Goal: Transaction & Acquisition: Purchase product/service

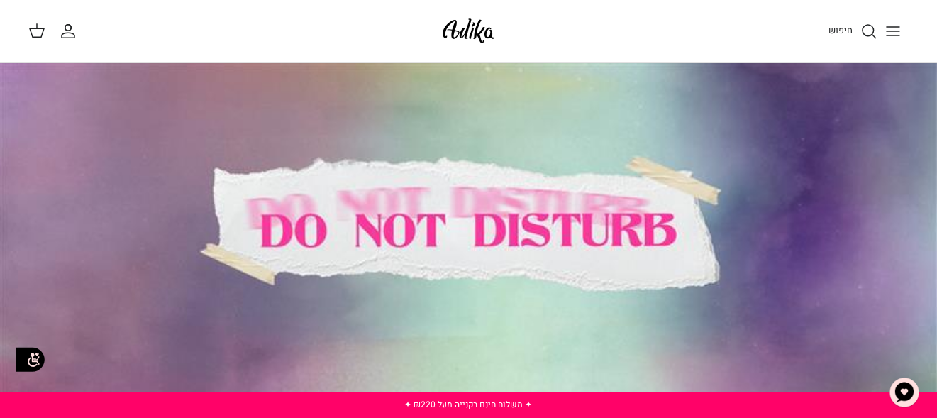
click at [885, 32] on icon "Toggle menu" at bounding box center [893, 31] width 17 height 17
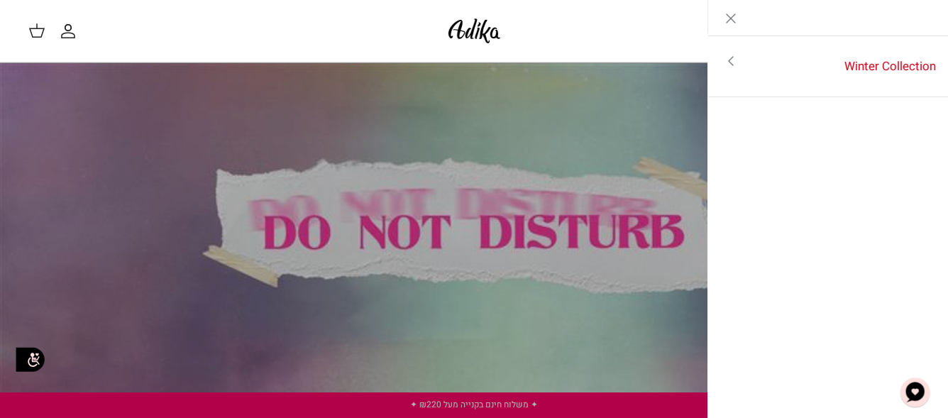
click at [504, 138] on link "Toggle menu" at bounding box center [474, 209] width 948 height 418
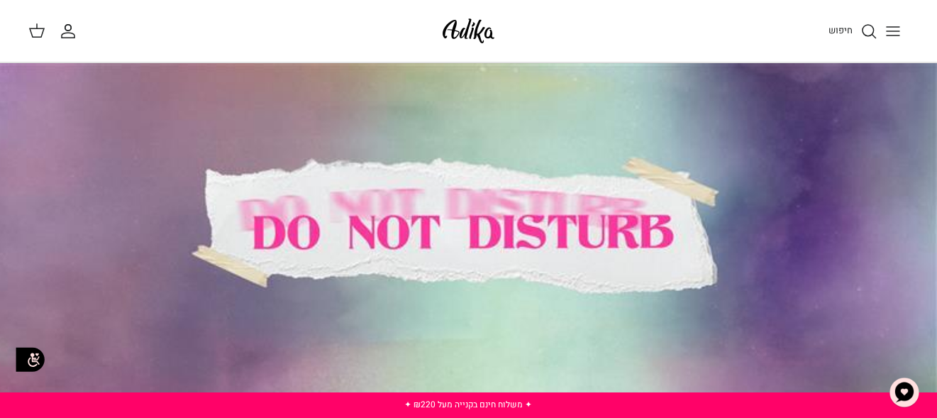
click at [830, 34] on span "חיפוש" at bounding box center [841, 29] width 24 height 13
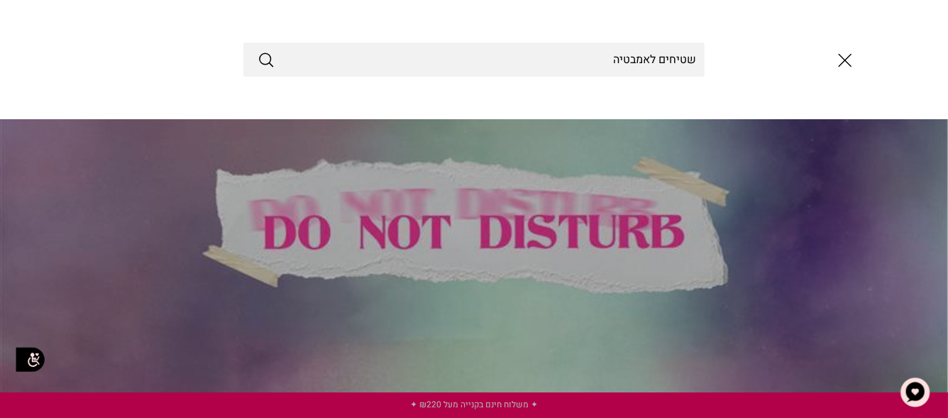
type input "שטיחים לאמבטיה"
click at [258, 50] on button "Submit" at bounding box center [266, 59] width 17 height 18
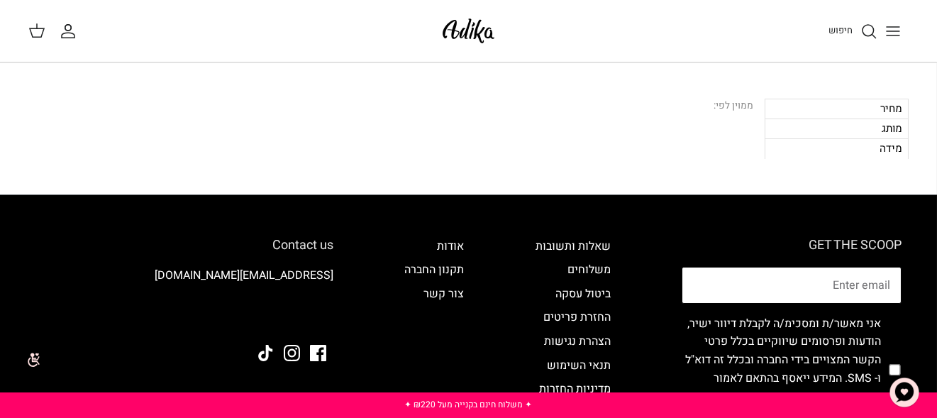
click at [816, 285] on input "Email" at bounding box center [792, 285] width 220 height 37
click at [769, 277] on input "Email" at bounding box center [792, 285] width 220 height 37
type input "oryo2012@gmail.com"
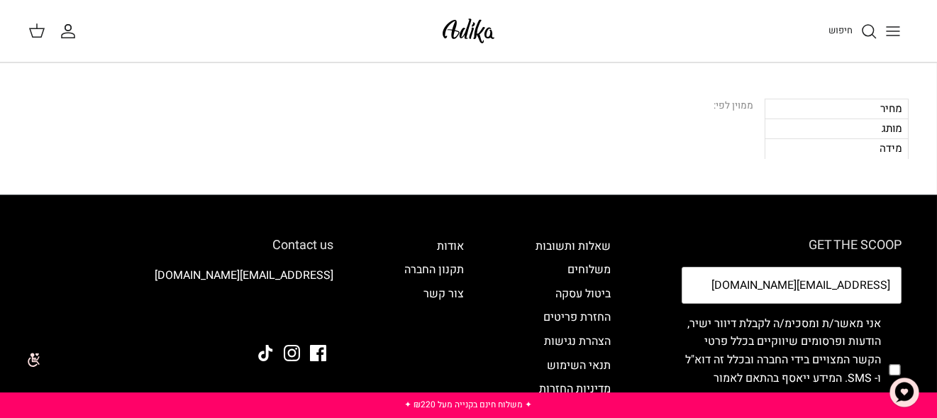
click at [713, 316] on label "אני מאשר/ת ומסכימ/ה לקבלת דיוור ישיר, הודעות ופרסומים שיווקיים בכלל פרטי הקשר ה…" at bounding box center [781, 369] width 199 height 109
click at [767, 288] on input "oryo2012@gmail.com" at bounding box center [792, 285] width 220 height 37
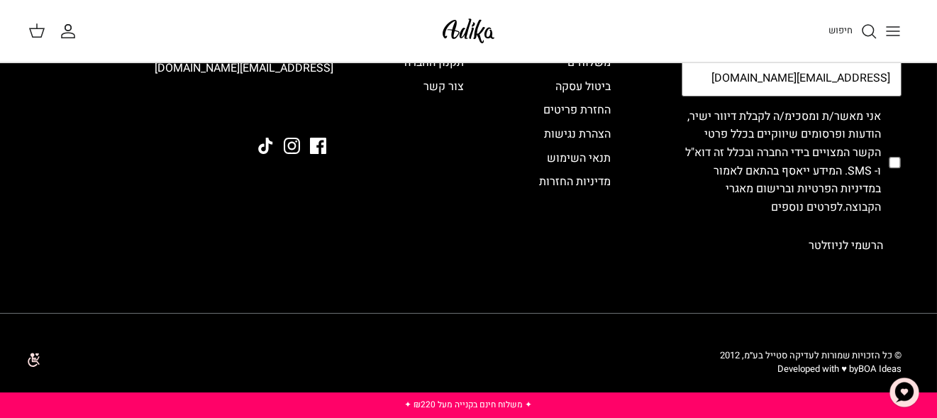
scroll to position [208, 0]
click at [741, 254] on form "oryo2012@gmail.com אני מאשר/ת ומסכימ/ה לקבלת דיוור ישיר, הודעות ופרסומים שיווקי…" at bounding box center [792, 161] width 220 height 204
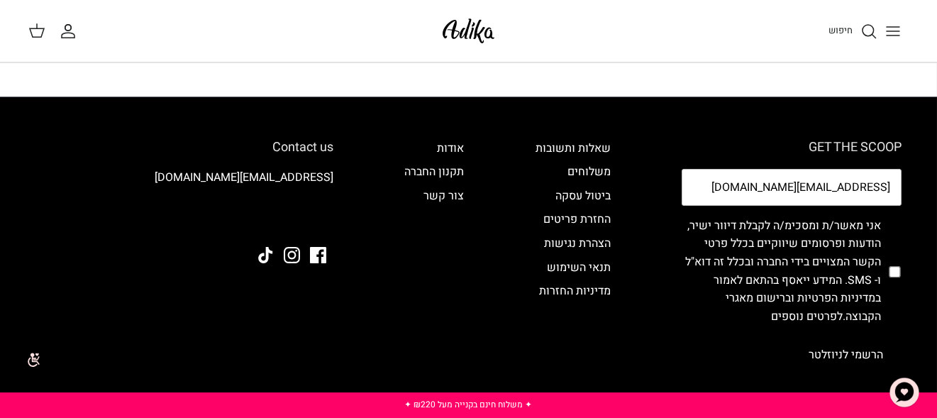
scroll to position [142, 0]
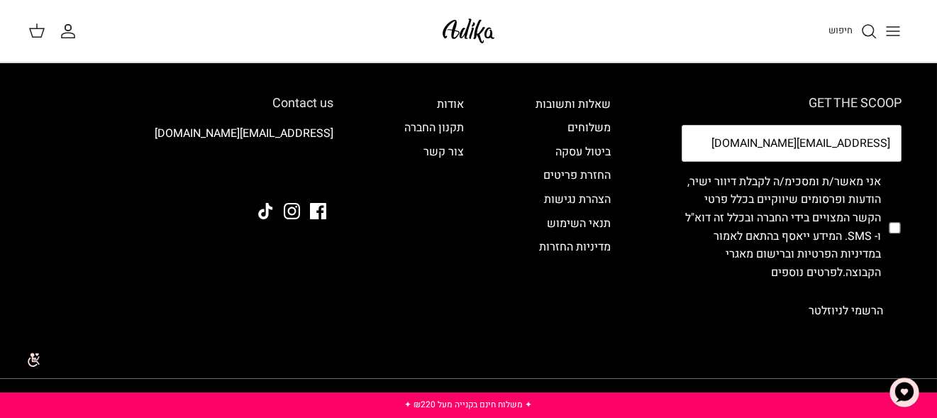
click at [903, 229] on div "GET THE SCOOP oryo2012@gmail.com אני מאשר/ת ומסכימ/ה לקבלת דיוור ישיר, הודעות ו…" at bounding box center [792, 212] width 248 height 233
click at [894, 228] on input "checkbox" at bounding box center [894, 227] width 11 height 131
checkbox input "true"
click at [790, 293] on button "הרשמי לניוזלטר" at bounding box center [845, 310] width 111 height 35
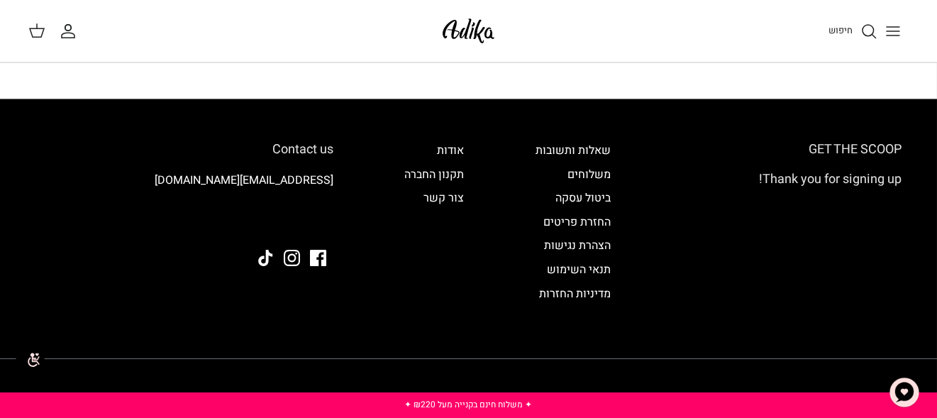
click at [875, 31] on icon "חיפוש" at bounding box center [869, 31] width 17 height 17
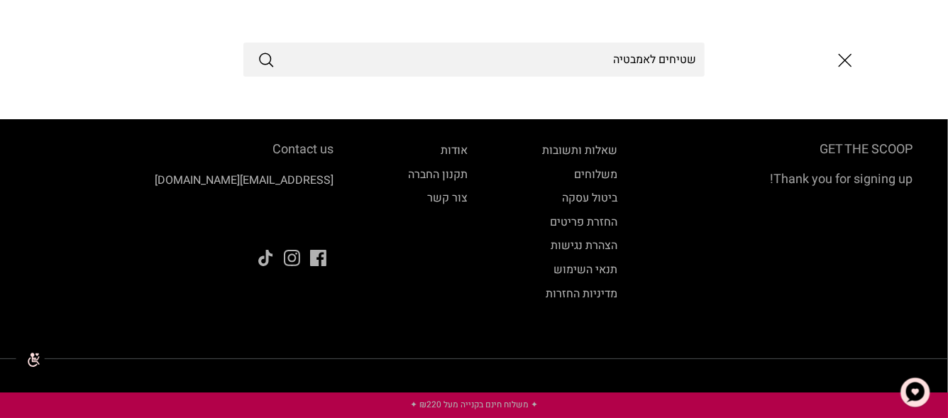
type input "שטיחים לאמבטיה"
click at [258, 50] on button "Submit" at bounding box center [266, 59] width 17 height 18
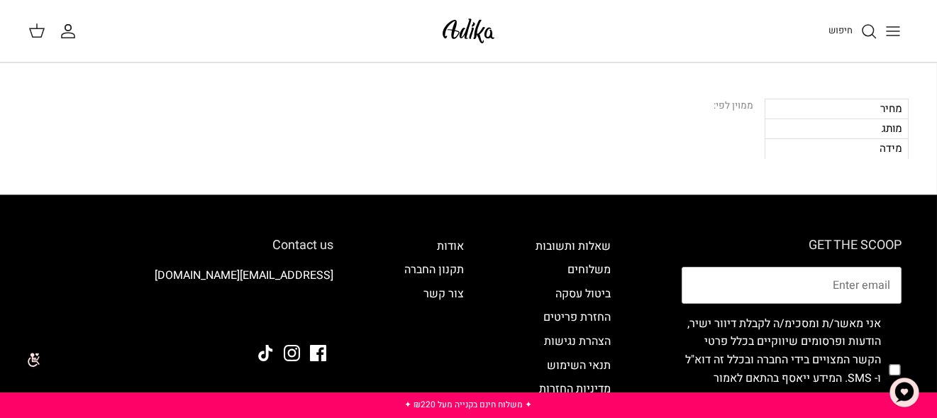
click at [888, 33] on icon "Toggle menu" at bounding box center [893, 31] width 17 height 17
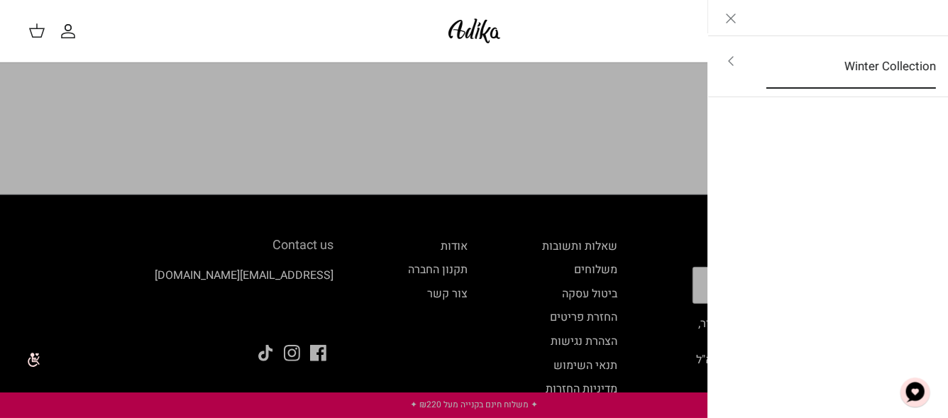
click at [887, 75] on link "Winter Collection" at bounding box center [850, 67] width 195 height 44
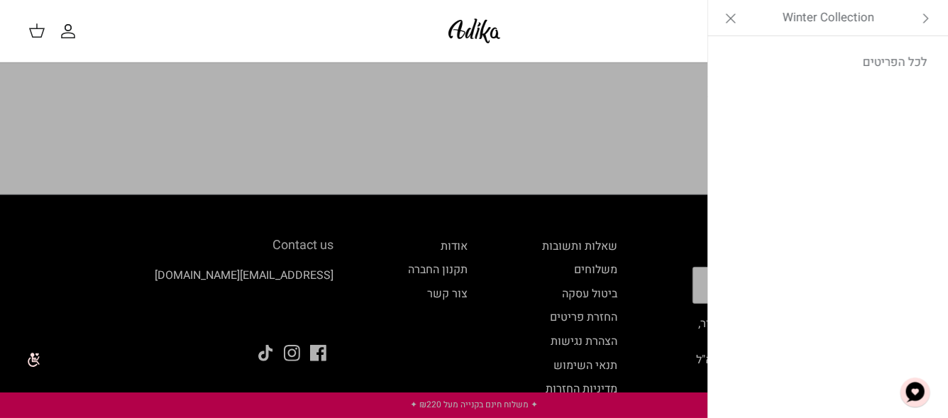
click at [887, 75] on link "לכל הפריטים" at bounding box center [828, 62] width 226 height 35
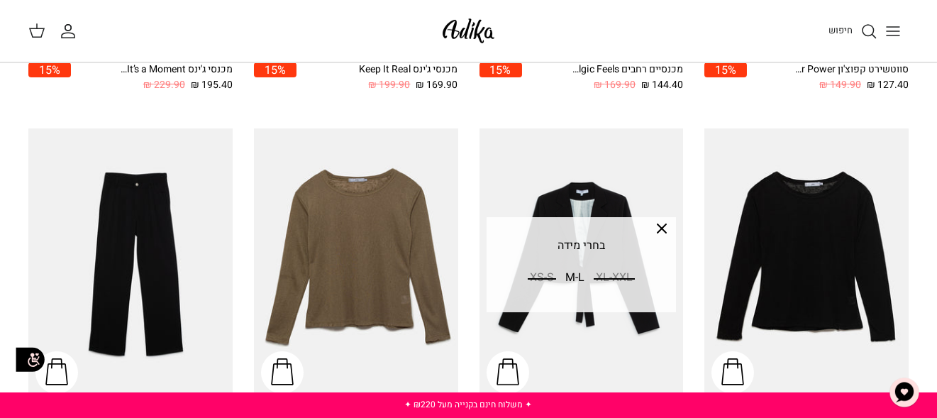
scroll to position [1277, 0]
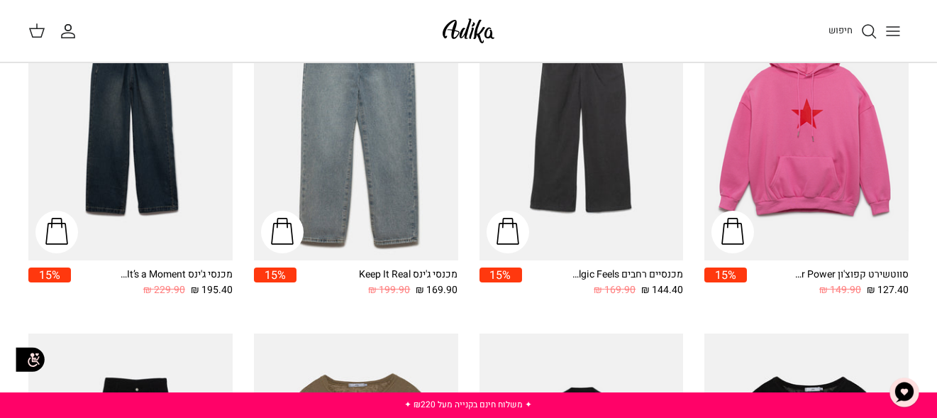
click at [901, 38] on icon "Toggle menu" at bounding box center [893, 31] width 17 height 17
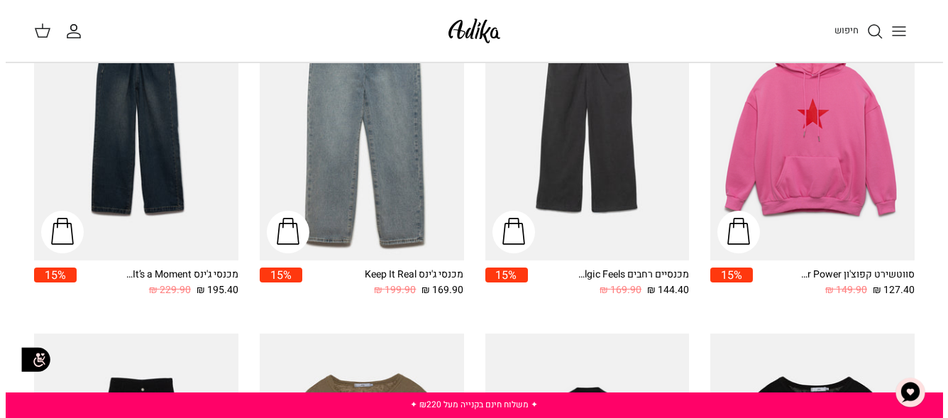
scroll to position [1288, 0]
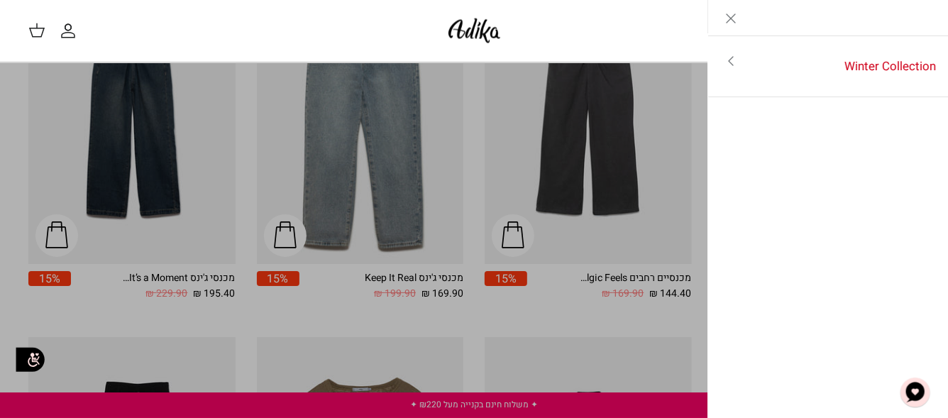
click at [562, 186] on link "Toggle menu" at bounding box center [474, 209] width 948 height 418
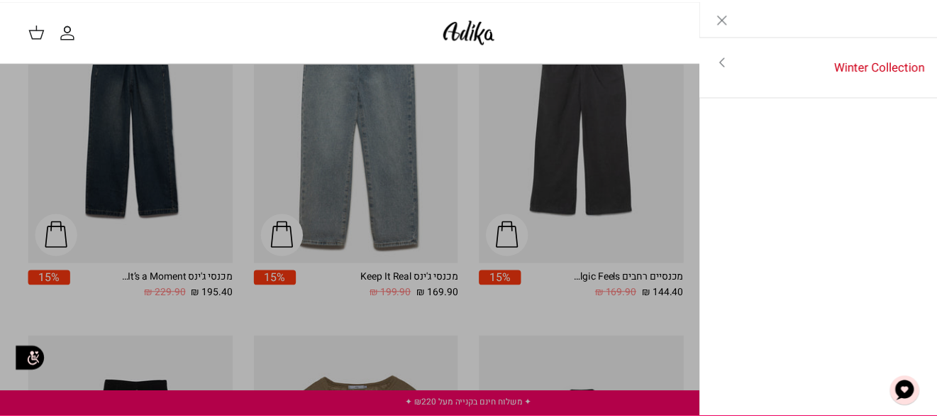
scroll to position [1277, 0]
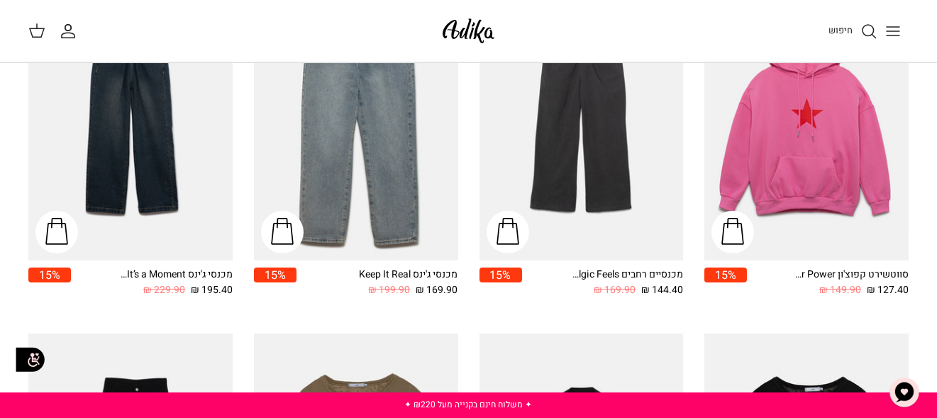
click at [457, 32] on img at bounding box center [468, 30] width 60 height 33
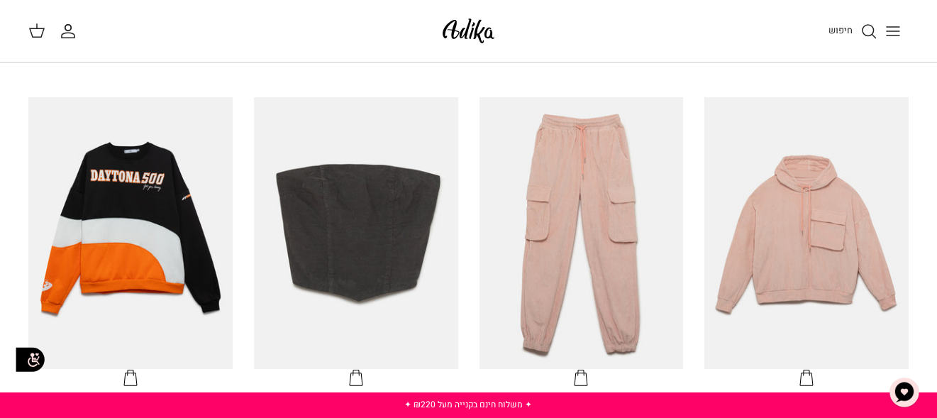
scroll to position [1277, 0]
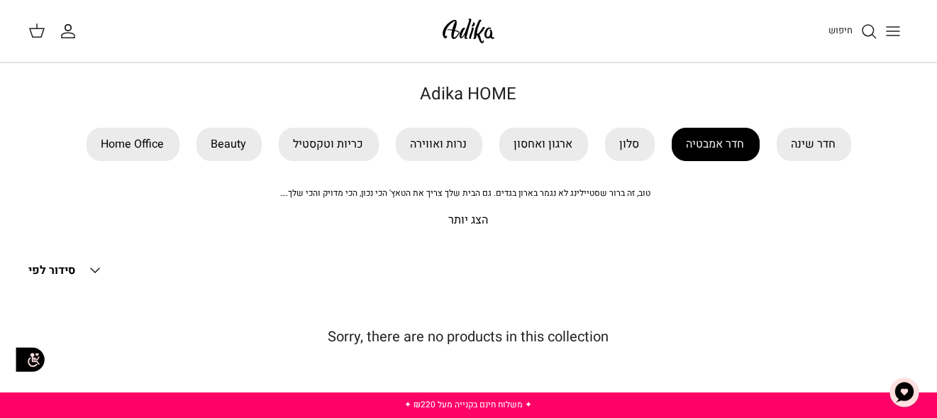
click at [721, 135] on link "חדר אמבטיה" at bounding box center [716, 144] width 88 height 33
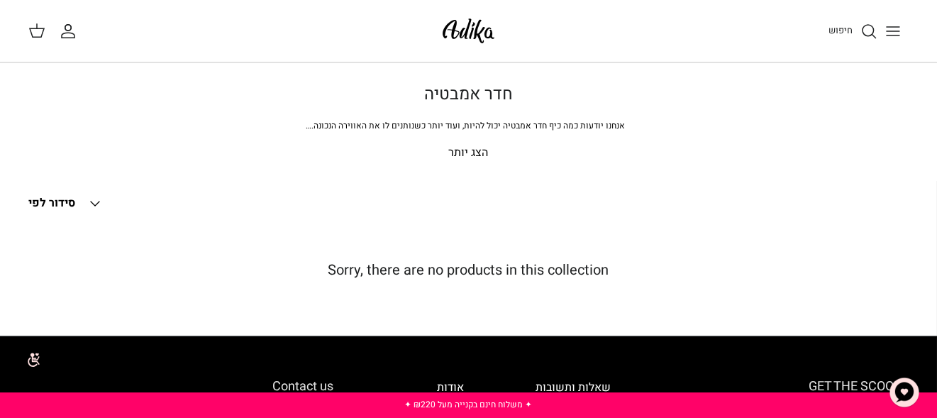
click at [468, 148] on p "הצג יותר" at bounding box center [468, 153] width 880 height 18
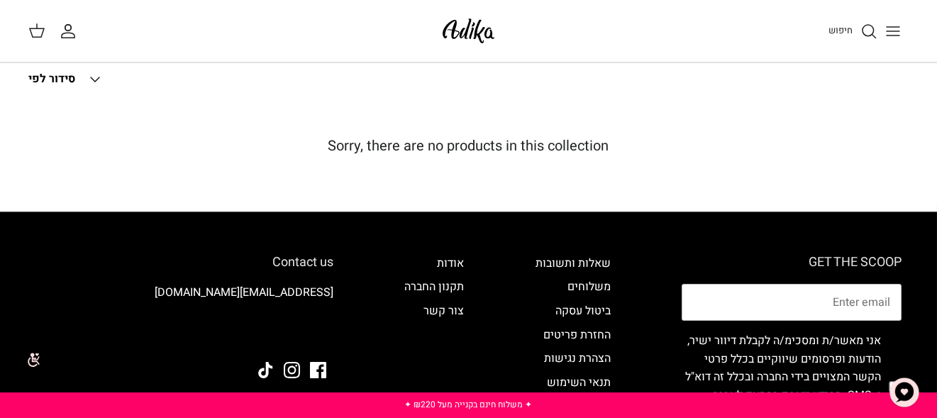
scroll to position [71, 0]
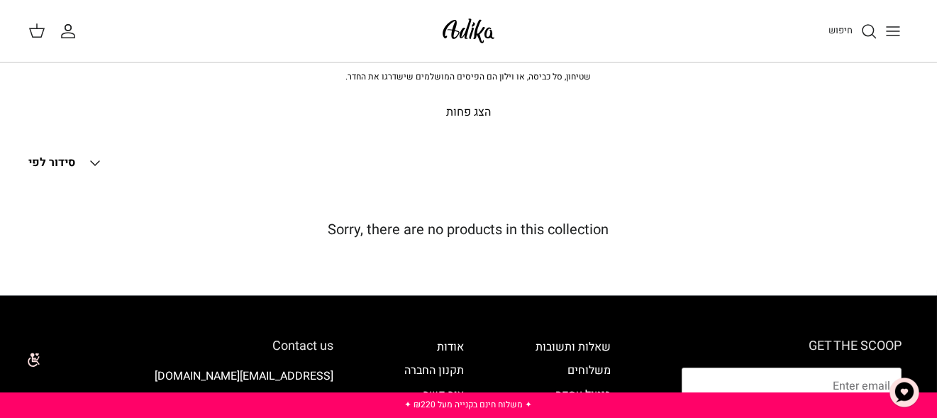
click at [98, 164] on icon "Down" at bounding box center [95, 163] width 17 height 17
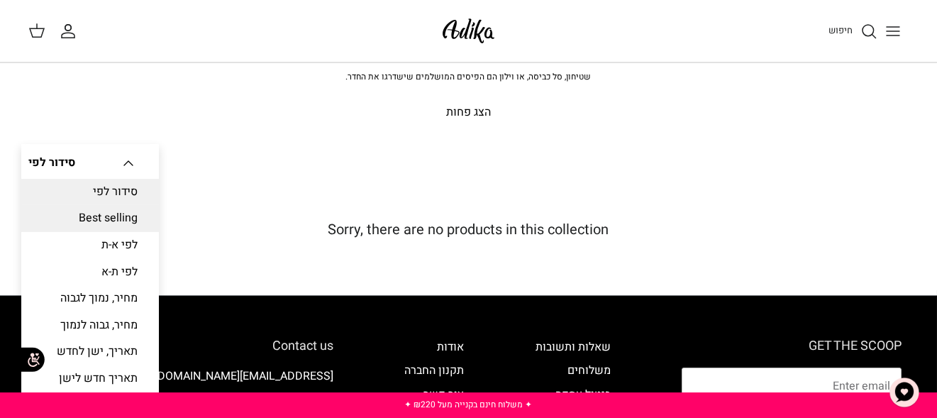
click at [92, 222] on link "Best selling" at bounding box center [90, 218] width 138 height 27
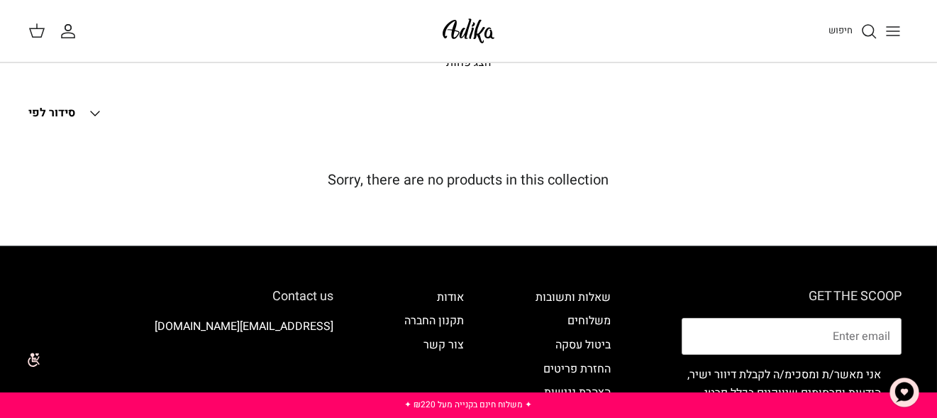
scroll to position [155, 0]
